Goal: Information Seeking & Learning: Check status

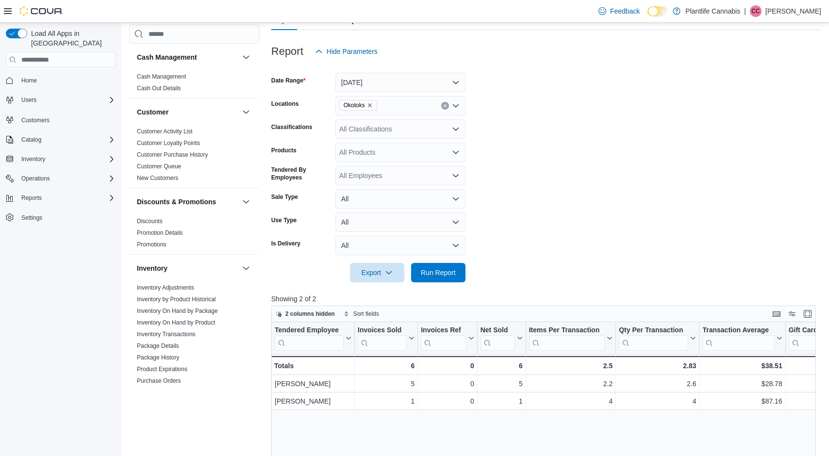
scroll to position [406, 0]
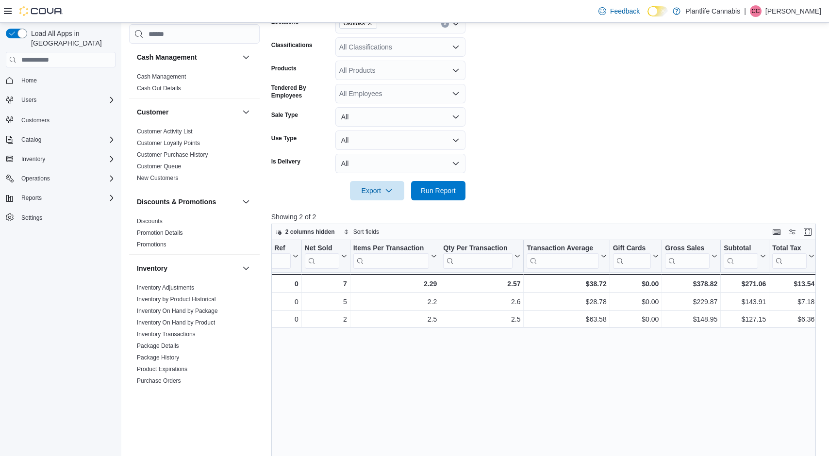
scroll to position [0, 174]
